Goal: Navigation & Orientation: Find specific page/section

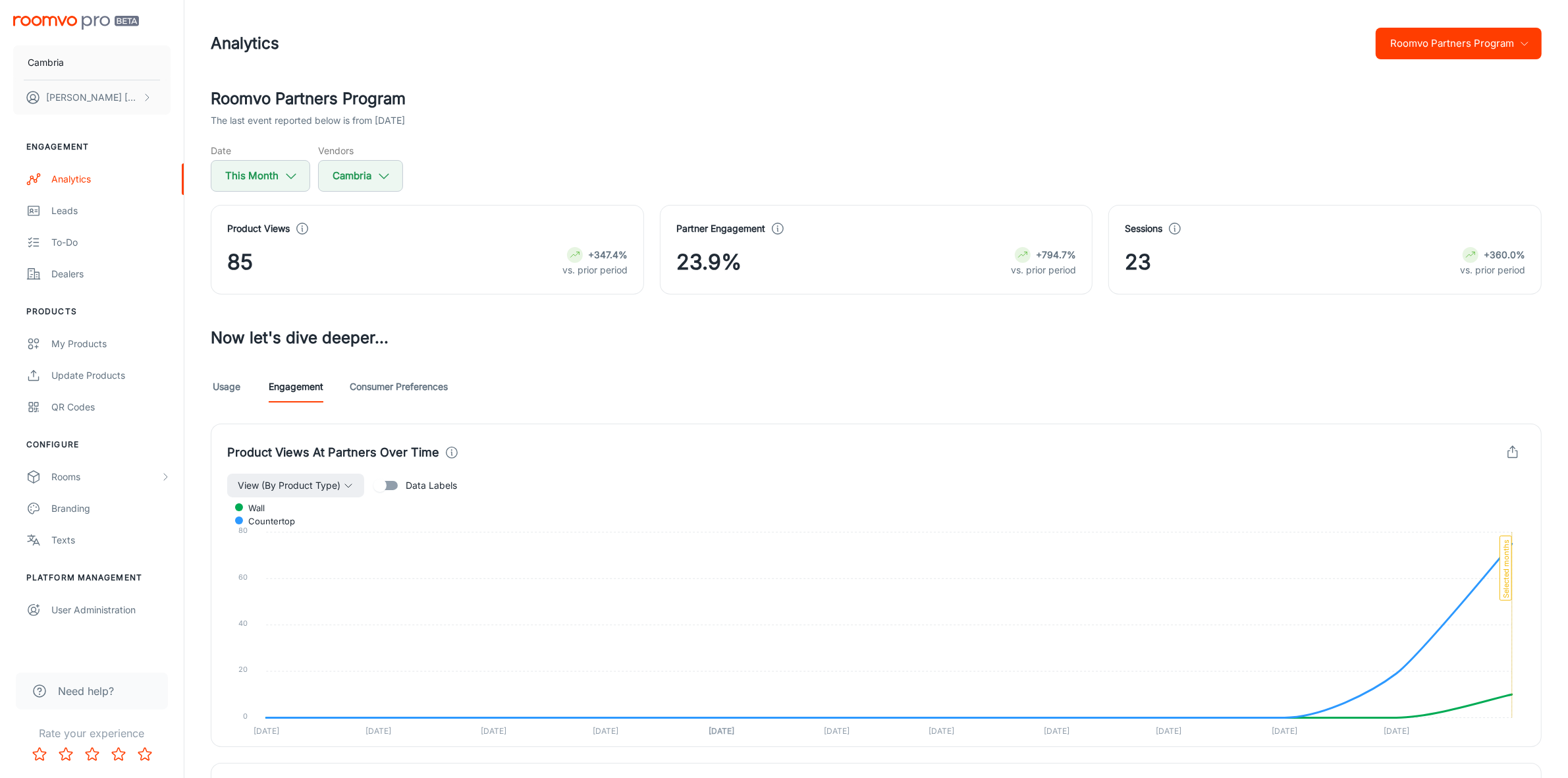
click at [231, 381] on link "Usage" at bounding box center [226, 386] width 32 height 32
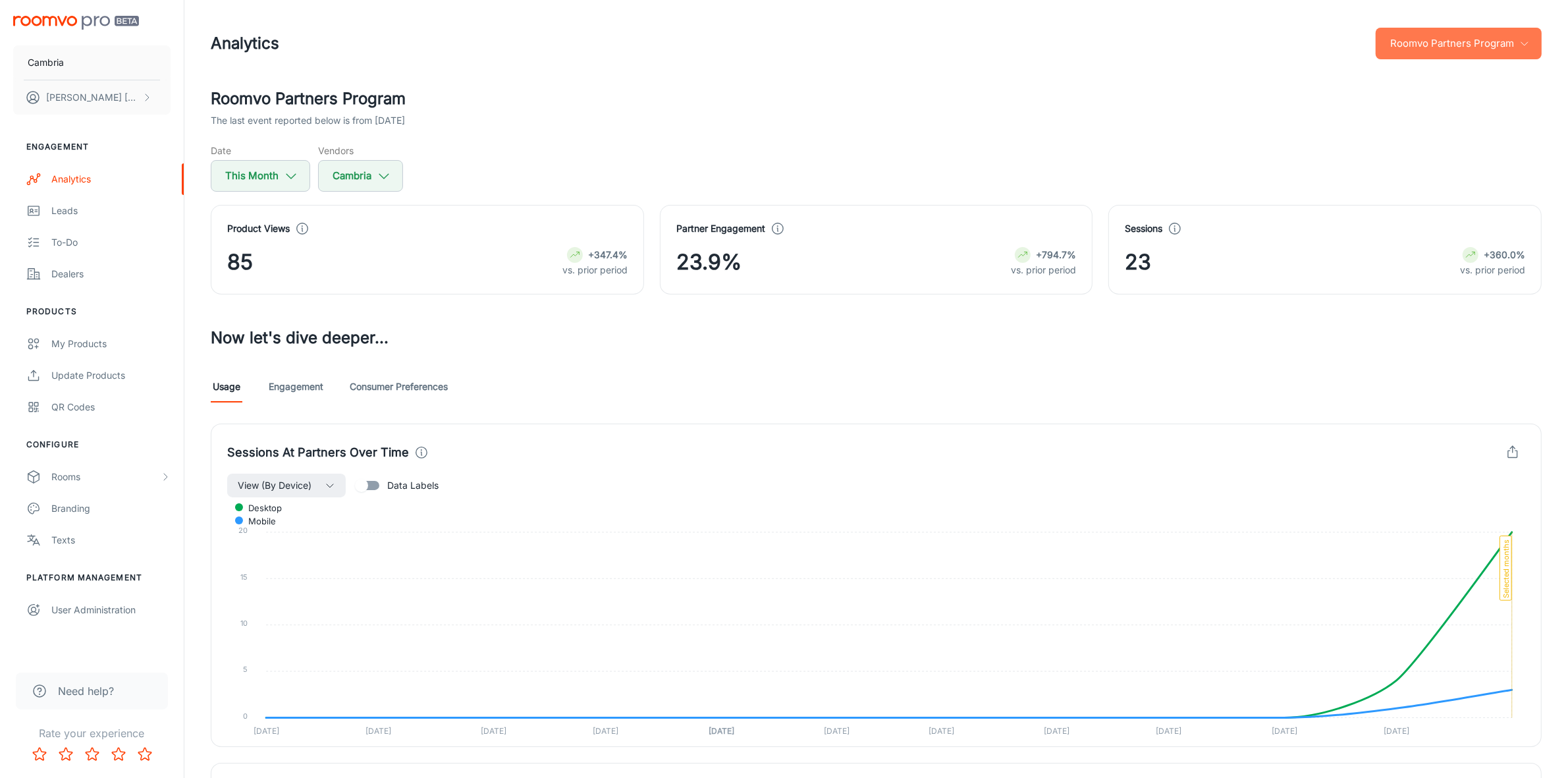
click at [1500, 40] on button "Roomvo Partners Program" at bounding box center [1459, 43] width 166 height 32
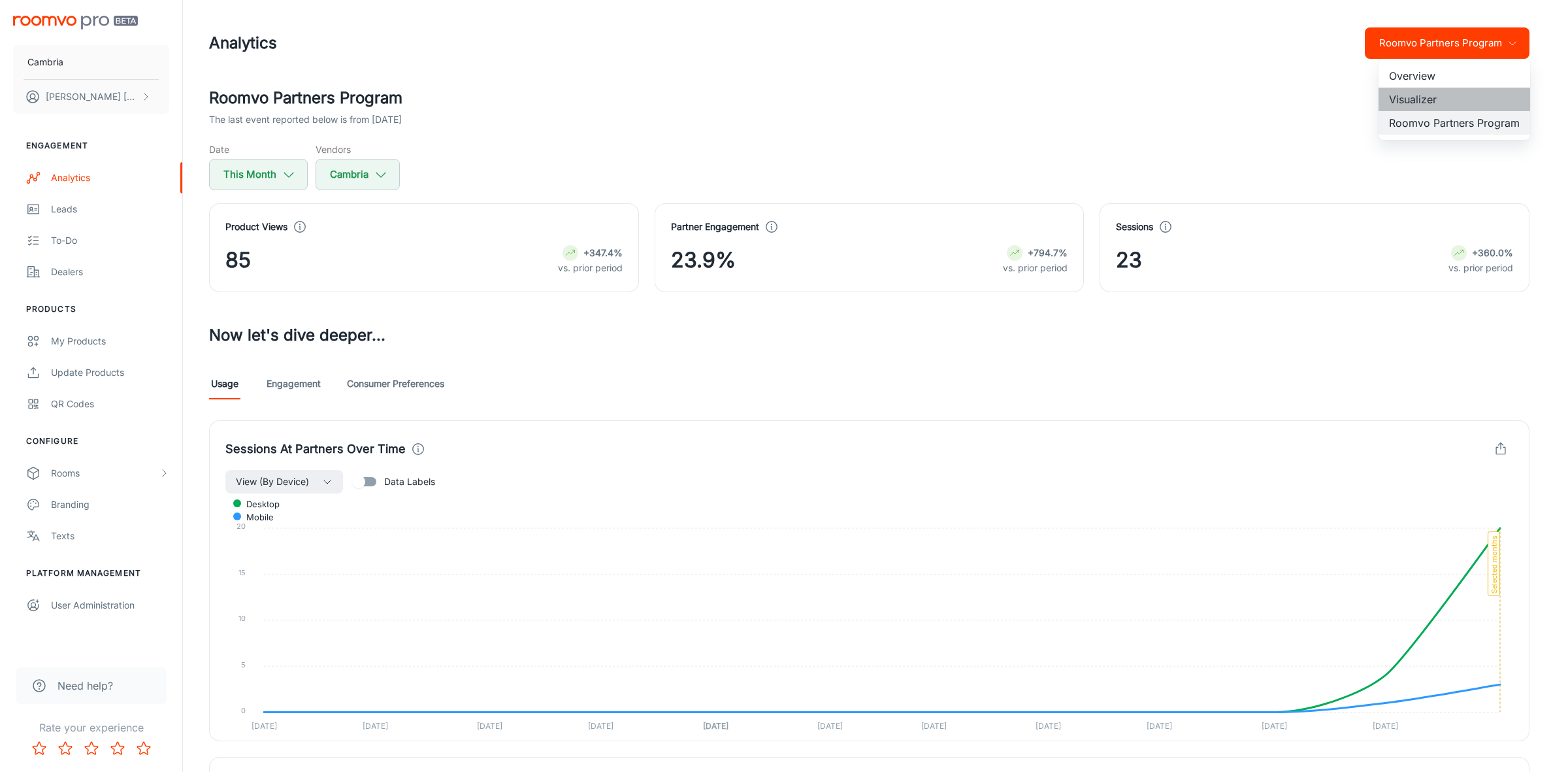
click at [1403, 93] on li "Visualizer" at bounding box center [1454, 99] width 152 height 23
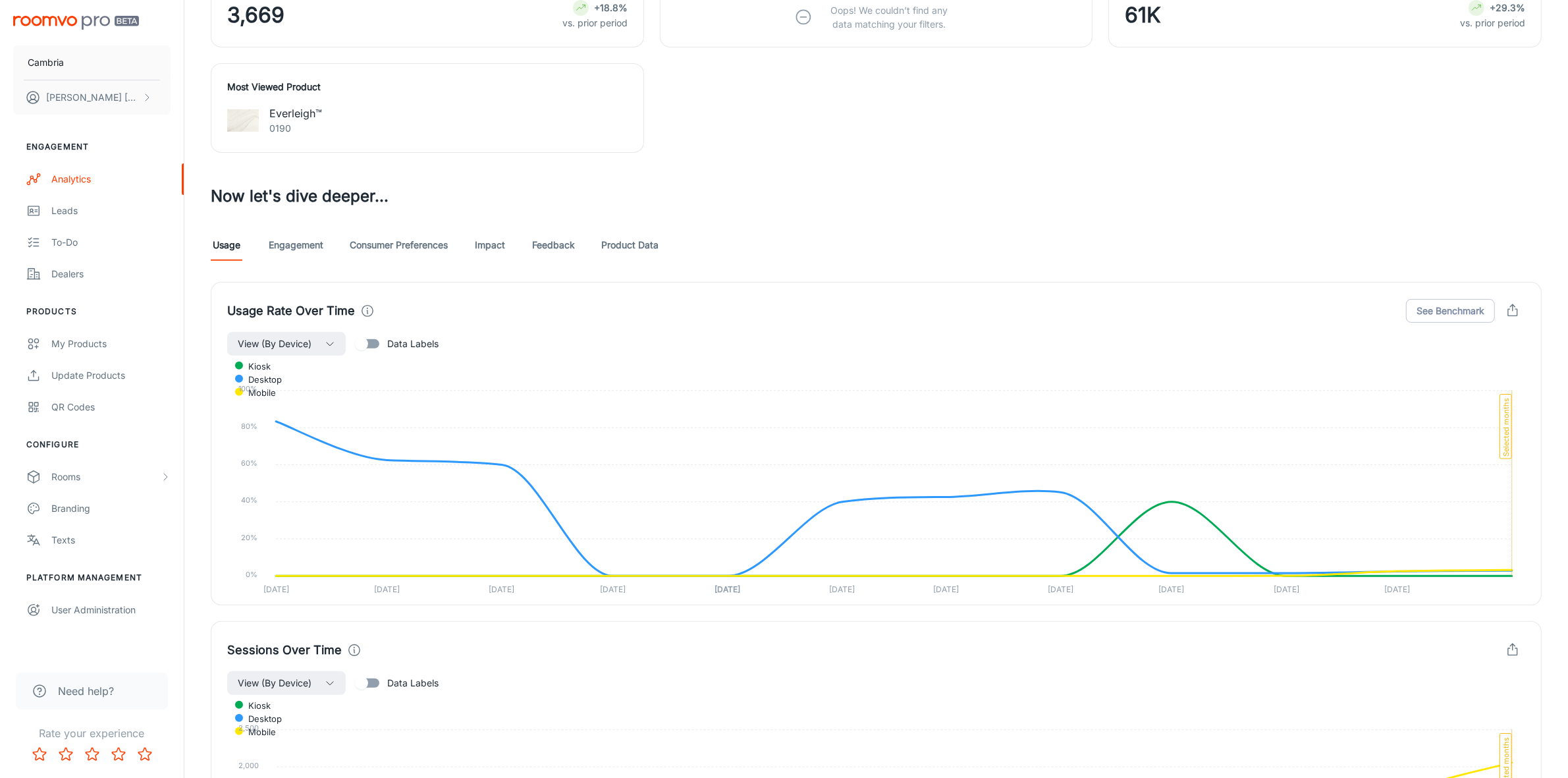
scroll to position [659, 0]
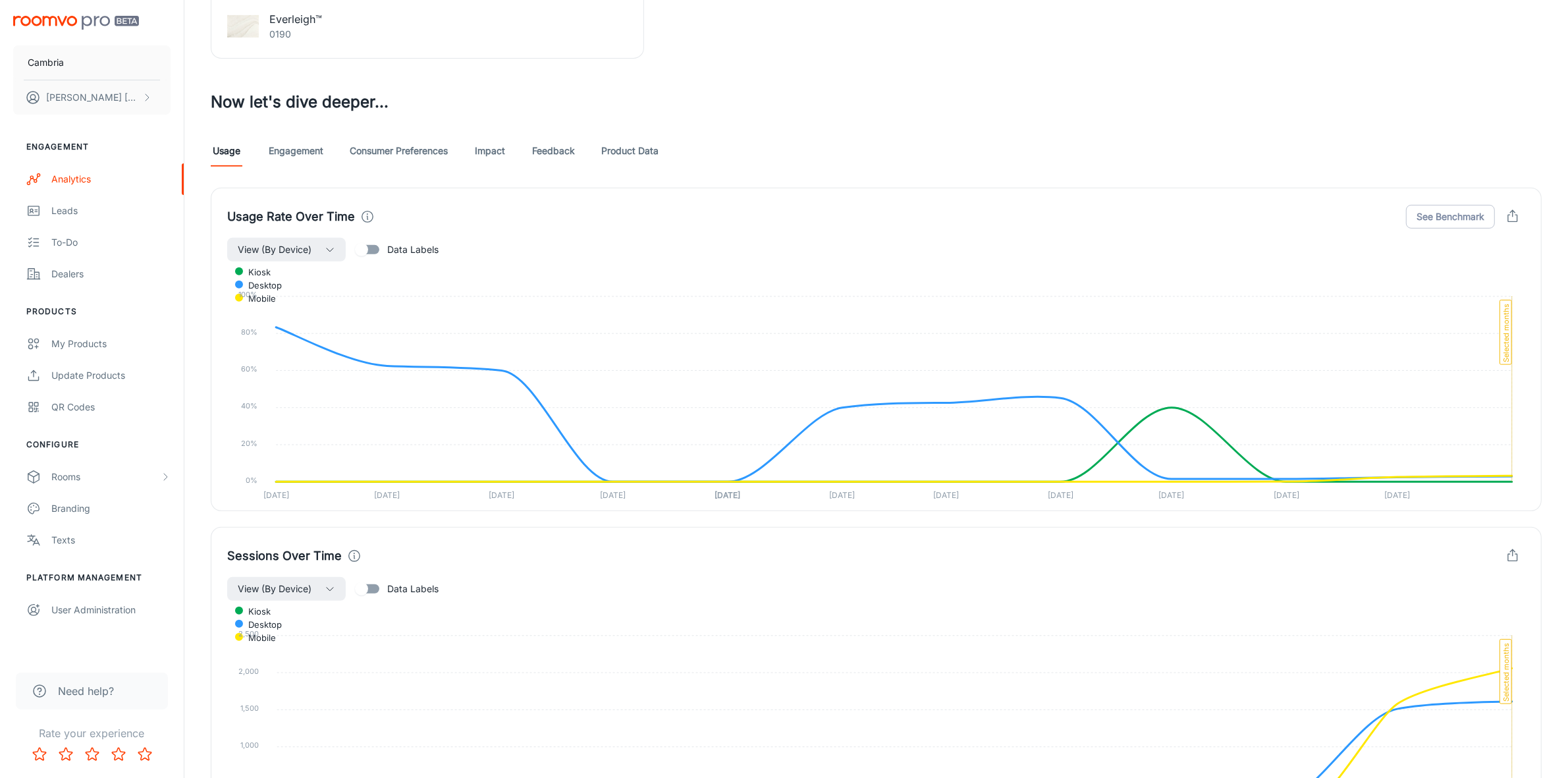
click at [548, 147] on link "Feedback" at bounding box center [554, 151] width 43 height 32
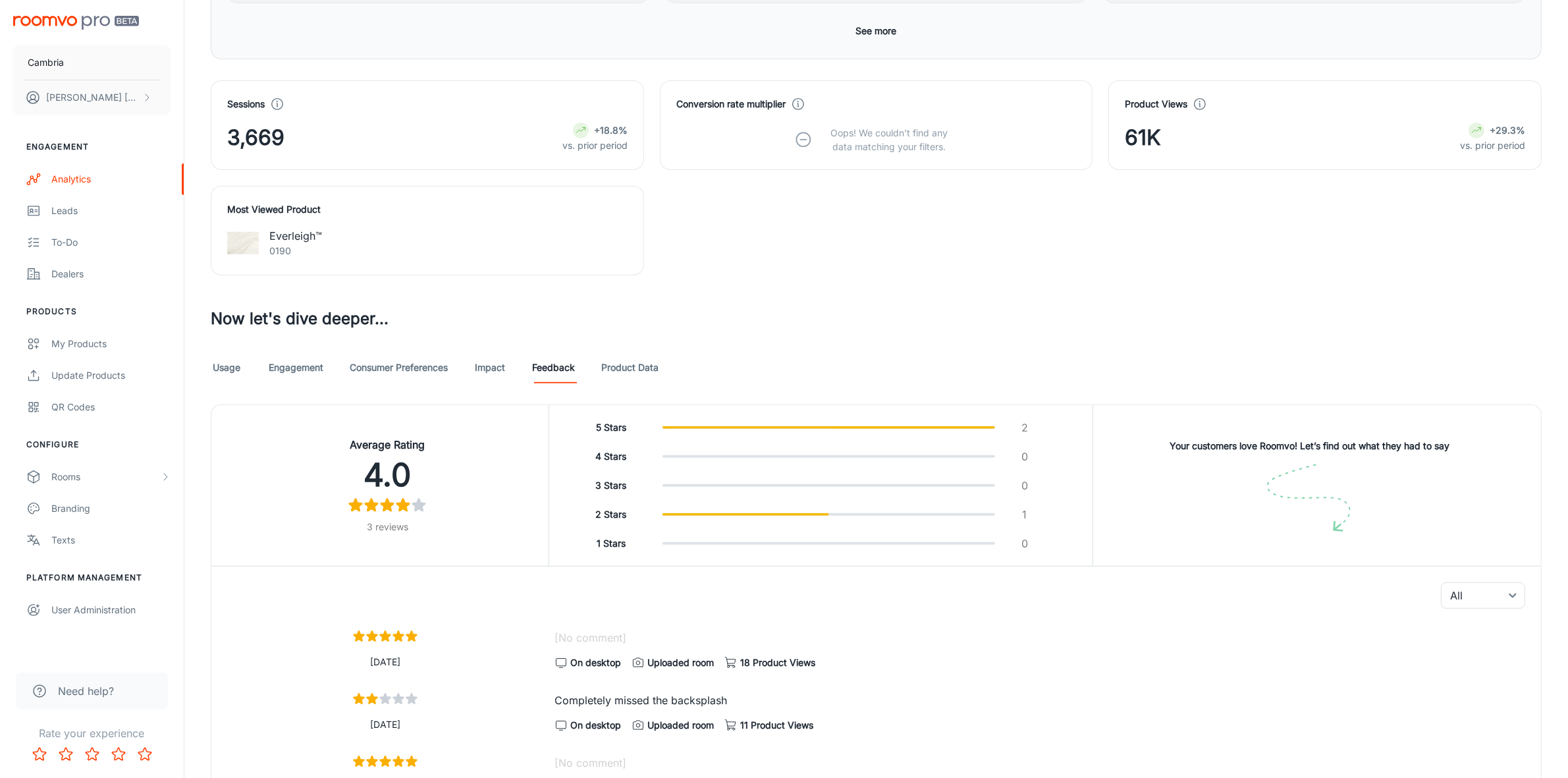
scroll to position [575, 0]
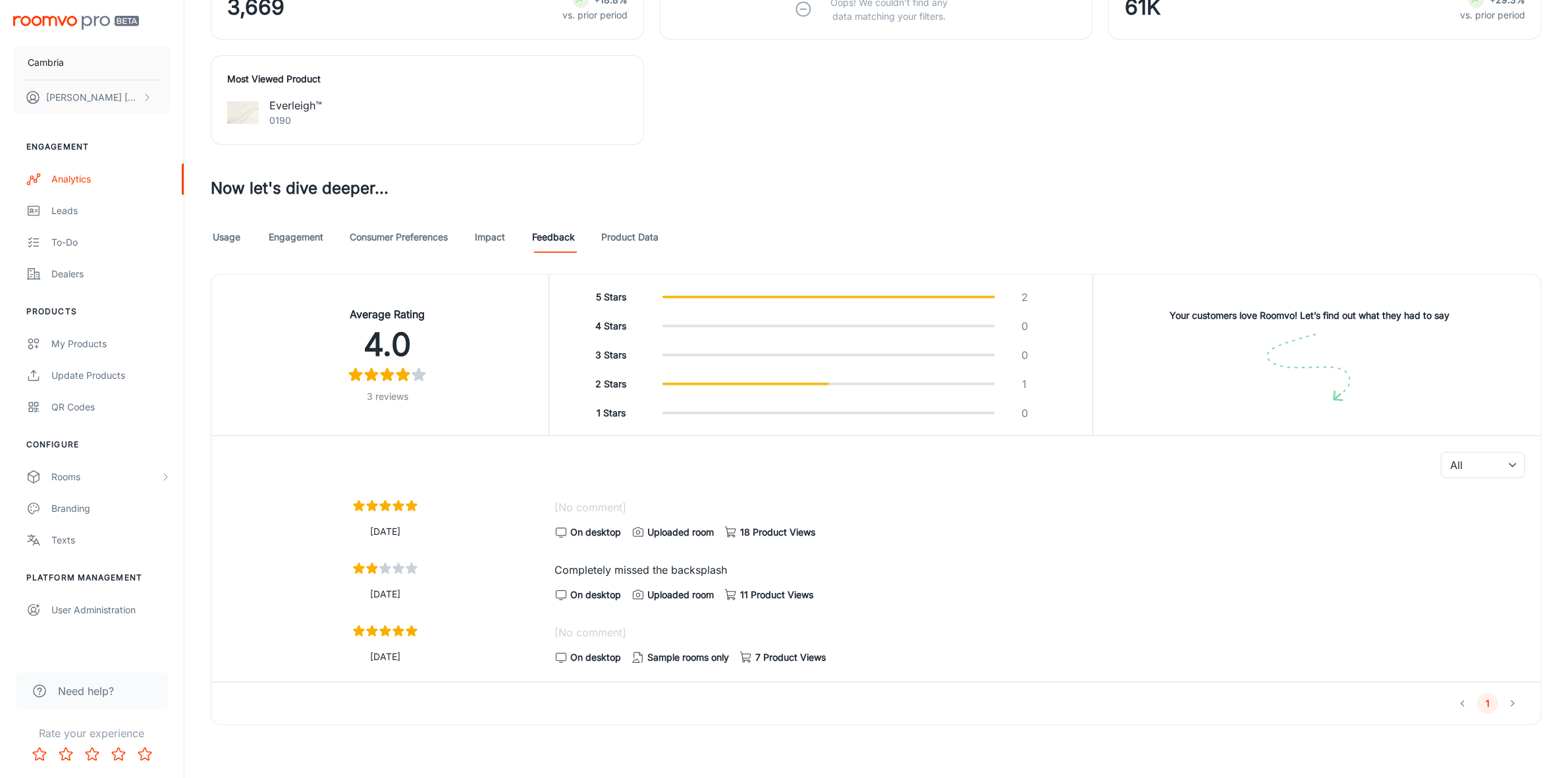
click at [478, 239] on link "Impact" at bounding box center [490, 237] width 32 height 32
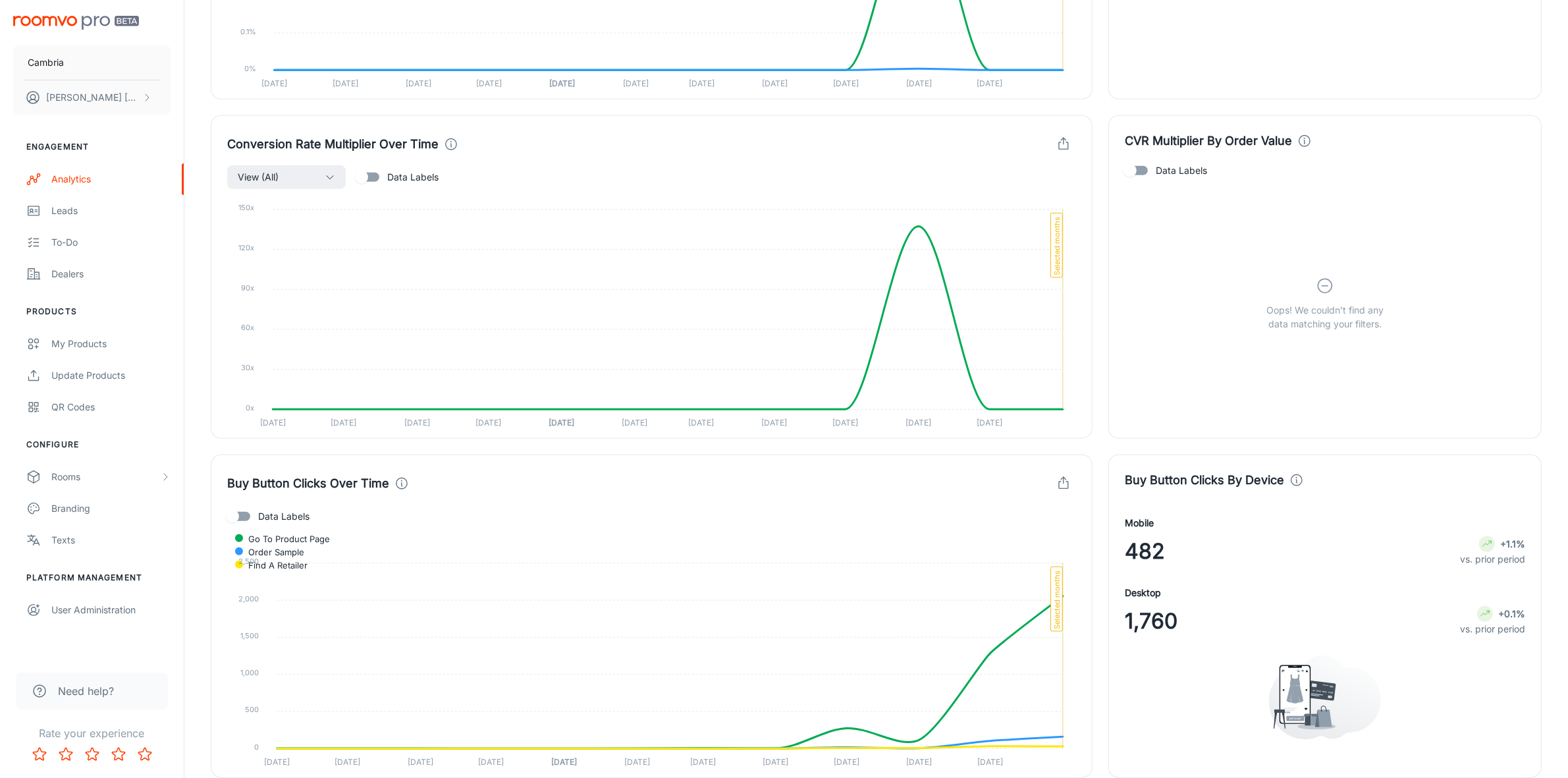
scroll to position [1400, 0]
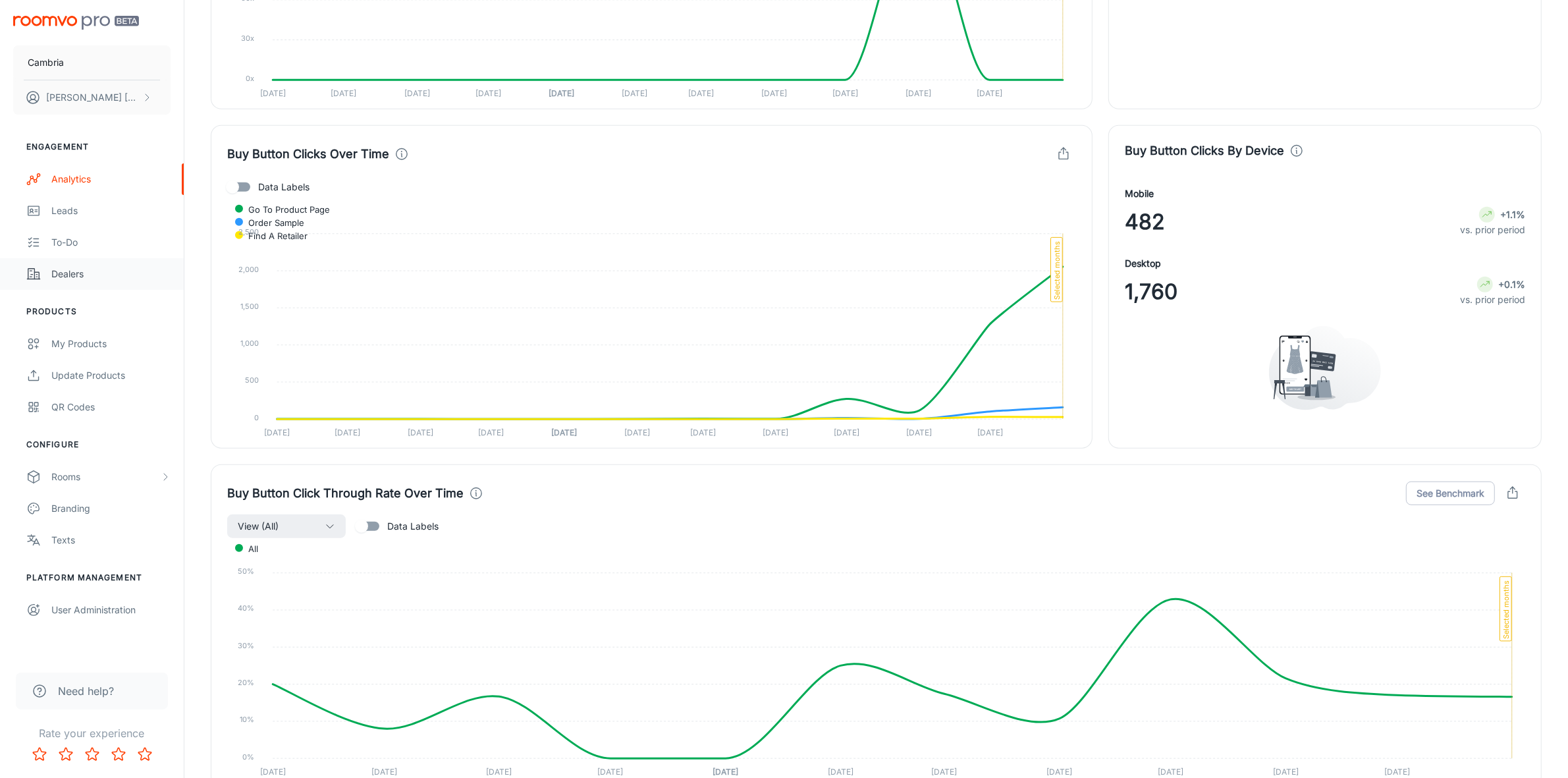
click at [77, 272] on div "Dealers" at bounding box center [111, 274] width 119 height 15
